Goal: Check status: Check status

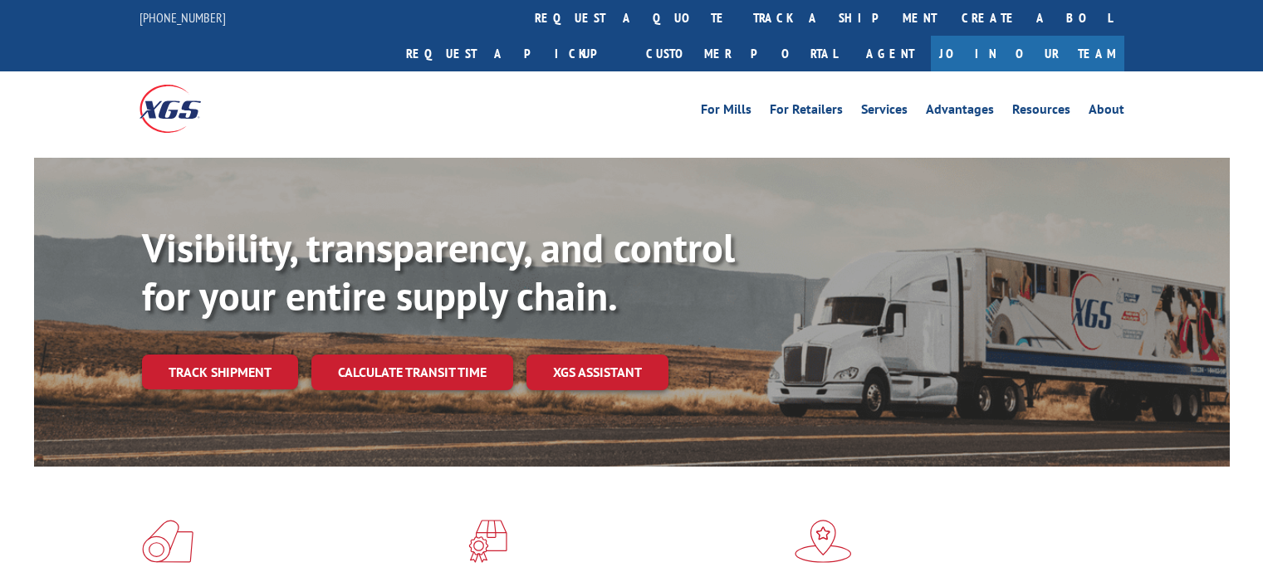
click at [741, 22] on link "track a shipment" at bounding box center [845, 18] width 209 height 36
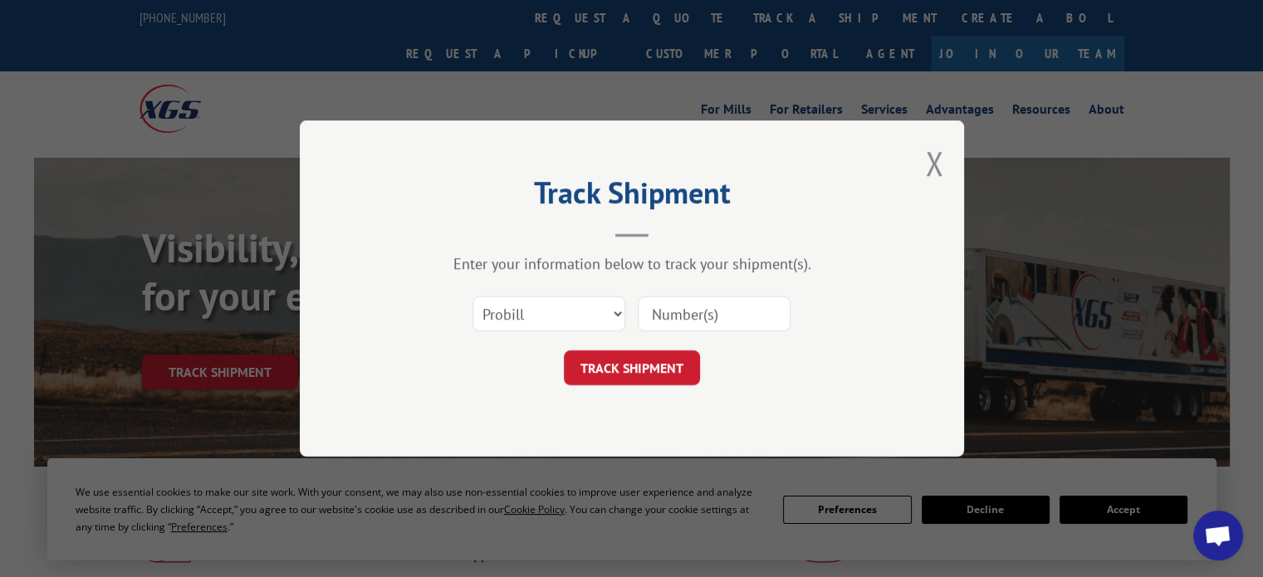
click at [681, 311] on input at bounding box center [714, 314] width 153 height 35
paste input "15384225"
type input "15384225"
click at [642, 365] on button "TRACK SHIPMENT" at bounding box center [632, 368] width 136 height 35
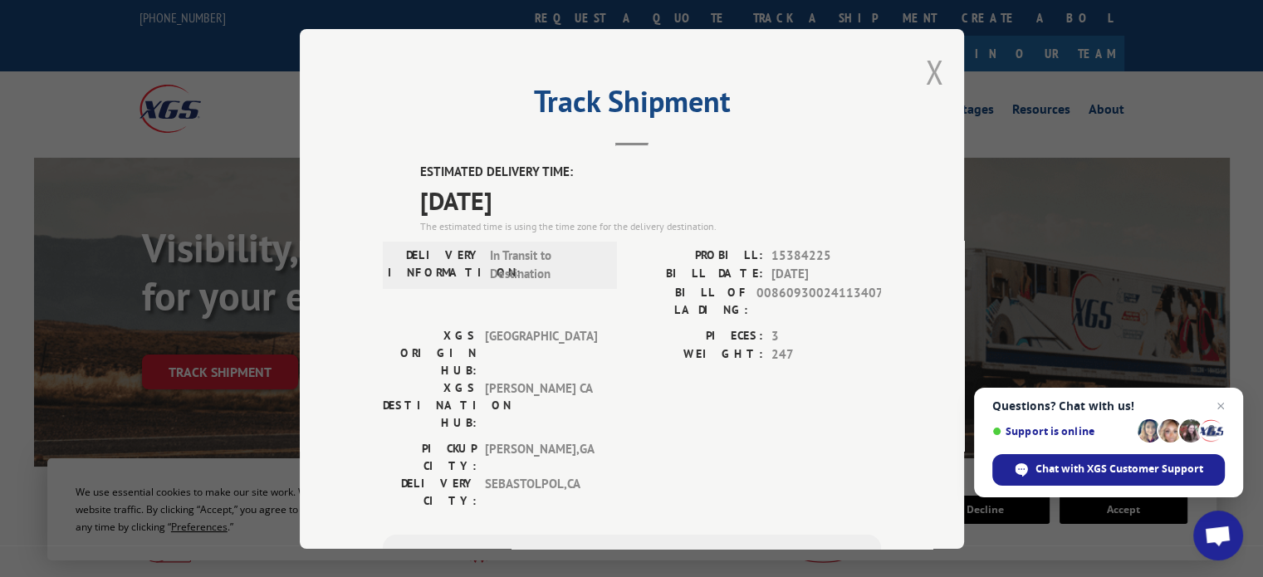
click at [927, 83] on button "Close modal" at bounding box center [934, 72] width 18 height 44
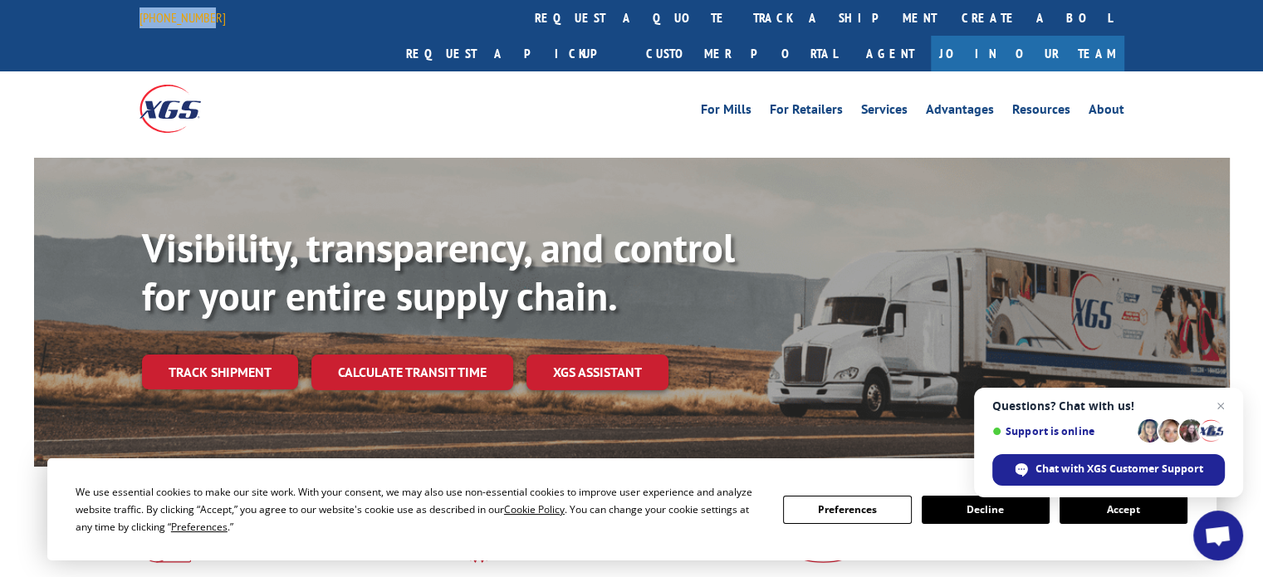
drag, startPoint x: 140, startPoint y: 21, endPoint x: 205, endPoint y: 26, distance: 65.8
click at [205, 26] on div "[PHONE_NUMBER] request a quote track a shipment Create a BOL Request a pickup C…" at bounding box center [631, 35] width 1263 height 71
copy link "[PHONE_NUMBER]"
